Goal: Communication & Community: Answer question/provide support

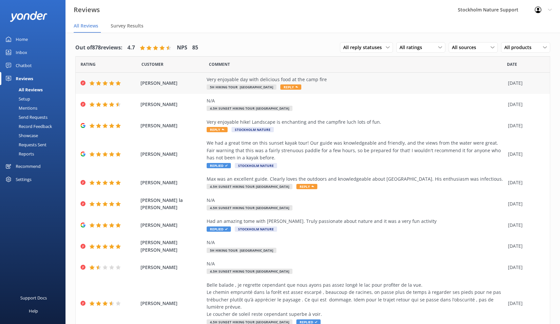
click at [318, 83] on div "Very enjoyable day with delicious food at the camp fire 5h Hiking Tour Nacka Na…" at bounding box center [356, 83] width 298 height 15
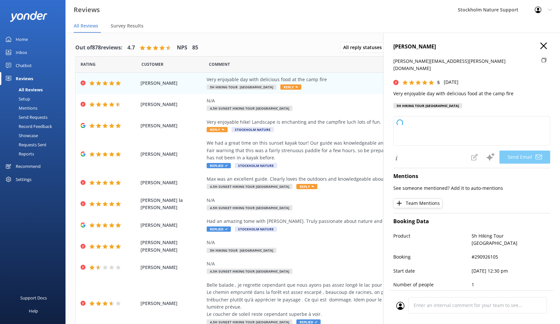
type textarea "Thank you so much, Anita! We're delighted to hear you enjoyed your day and the …"
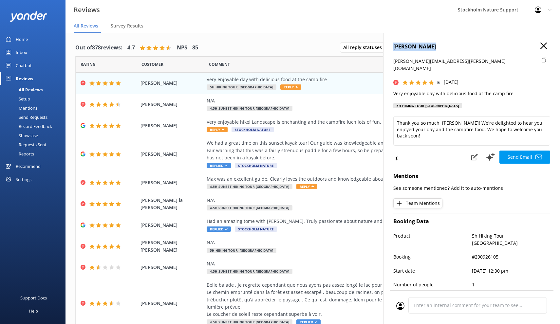
drag, startPoint x: 434, startPoint y: 47, endPoint x: 394, endPoint y: 46, distance: 39.6
click at [394, 46] on h4 "[PERSON_NAME]" at bounding box center [471, 47] width 157 height 9
copy h4 "[PERSON_NAME]"
click at [486, 253] on p "#290926105" at bounding box center [511, 256] width 79 height 7
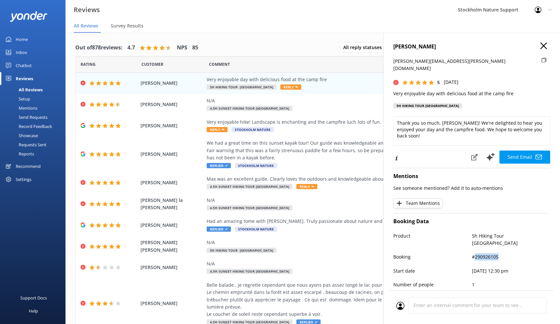
copy p "290926105"
click at [543, 44] on icon "button" at bounding box center [543, 46] width 7 height 7
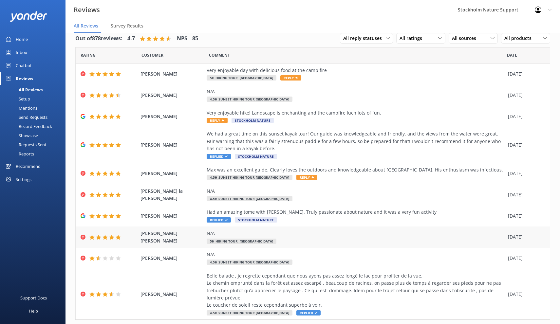
scroll to position [11, 0]
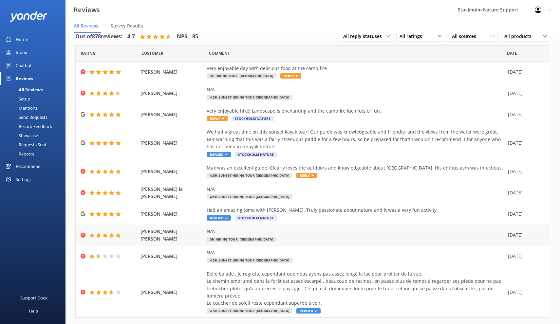
click at [304, 233] on div "N/A 5h Hiking Tour Nacka Nature Reserve" at bounding box center [356, 235] width 298 height 15
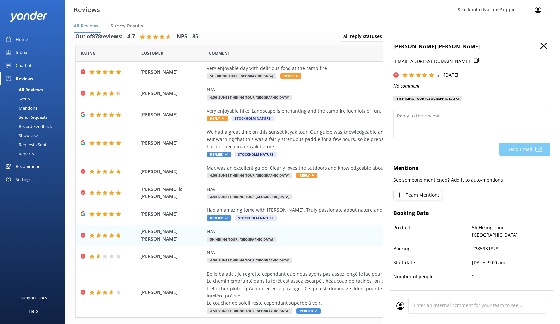
click at [543, 46] on use "button" at bounding box center [543, 46] width 7 height 7
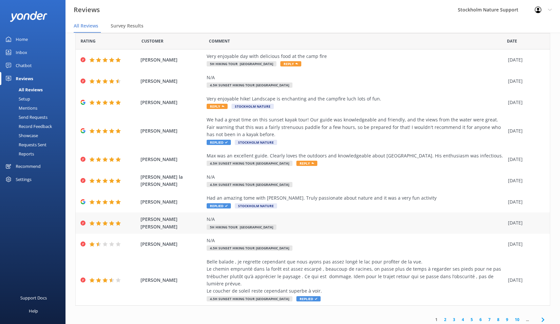
scroll to position [23, 0]
click at [444, 318] on link "2" at bounding box center [445, 320] width 9 height 6
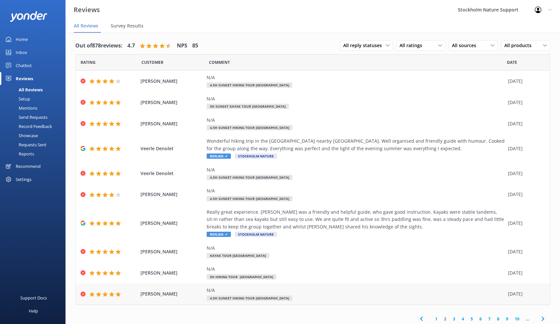
scroll to position [1, 0]
click at [453, 317] on link "3" at bounding box center [453, 320] width 9 height 6
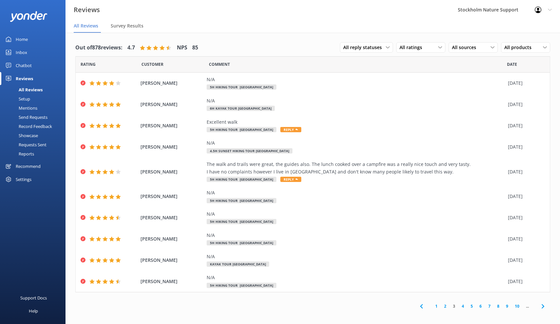
click at [469, 304] on link "5" at bounding box center [471, 306] width 9 height 6
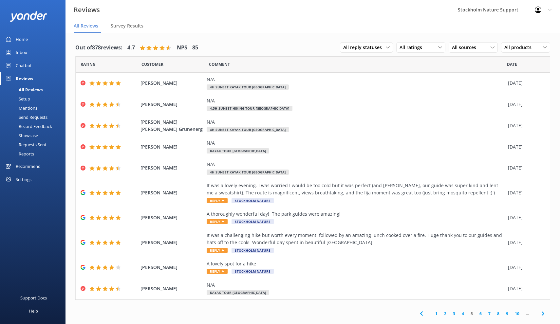
click at [480, 311] on link "6" at bounding box center [480, 314] width 9 height 6
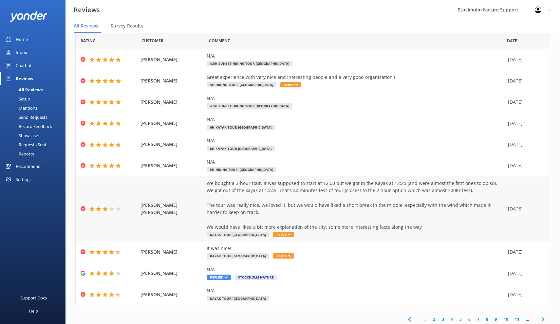
scroll to position [23, 0]
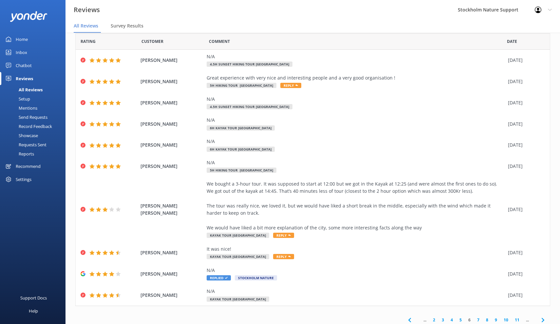
click at [505, 317] on link "10" at bounding box center [505, 320] width 11 height 6
